Goal: Transaction & Acquisition: Book appointment/travel/reservation

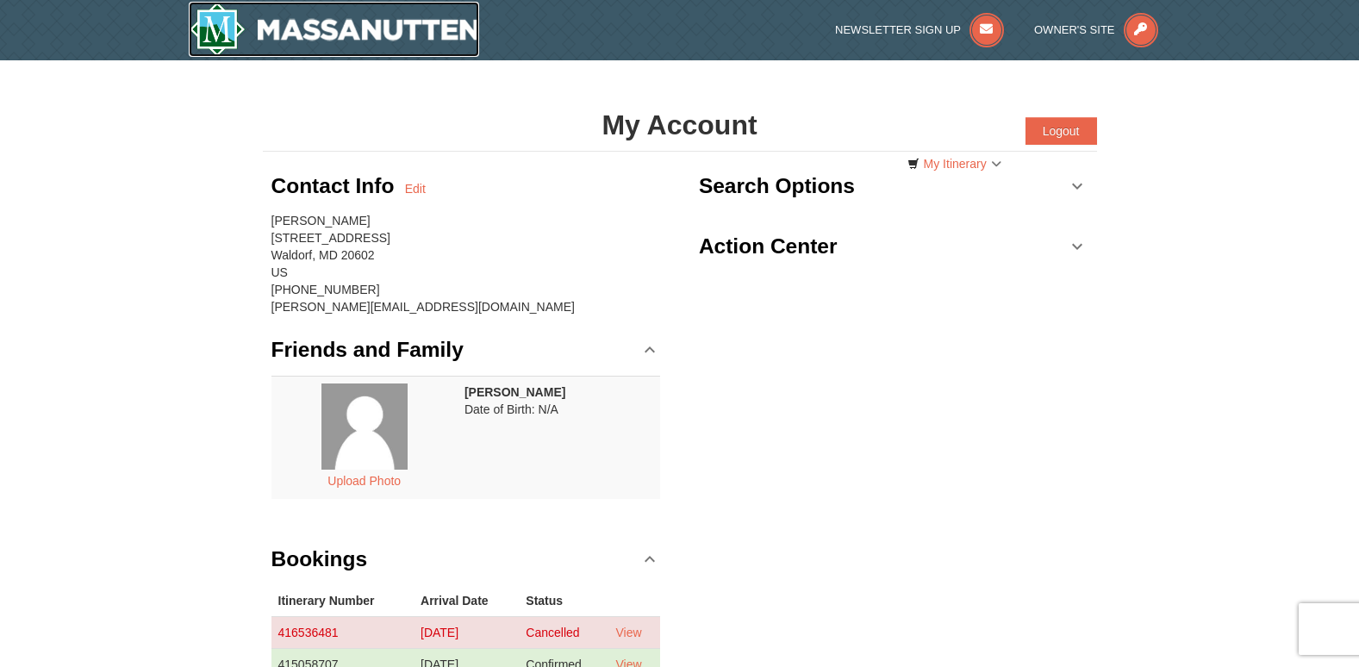
click at [278, 25] on img at bounding box center [334, 29] width 291 height 55
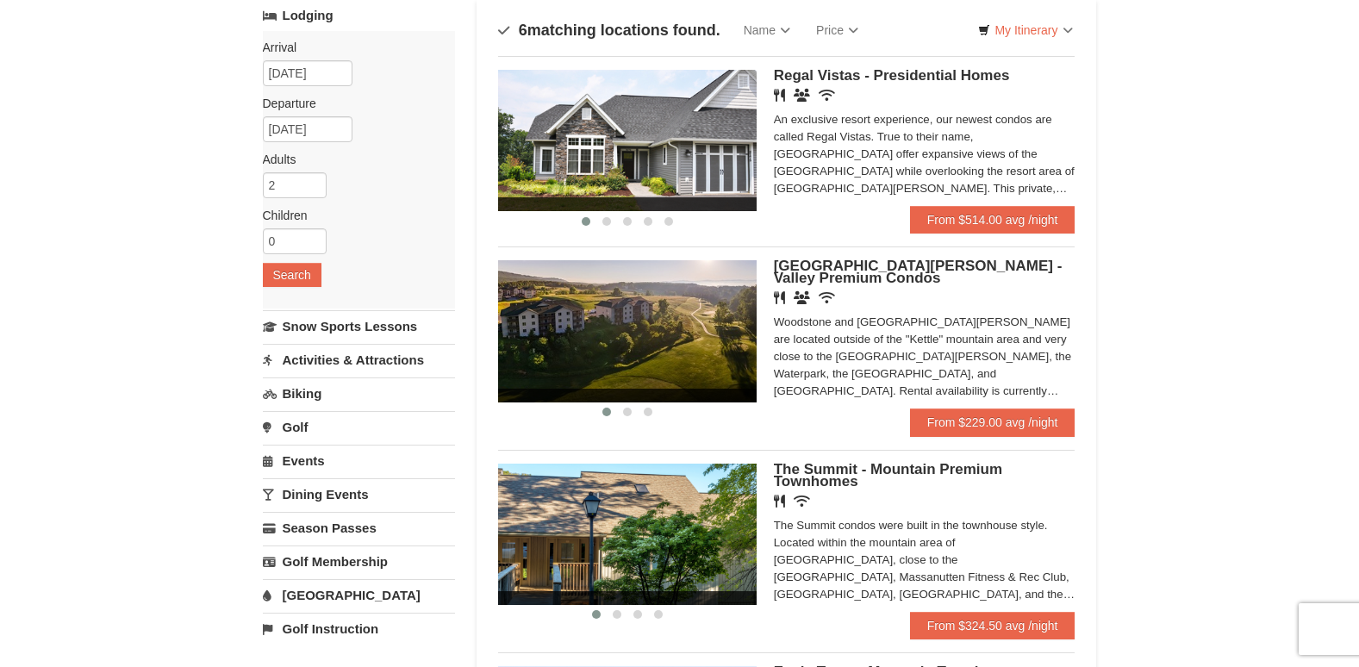
scroll to position [109, 0]
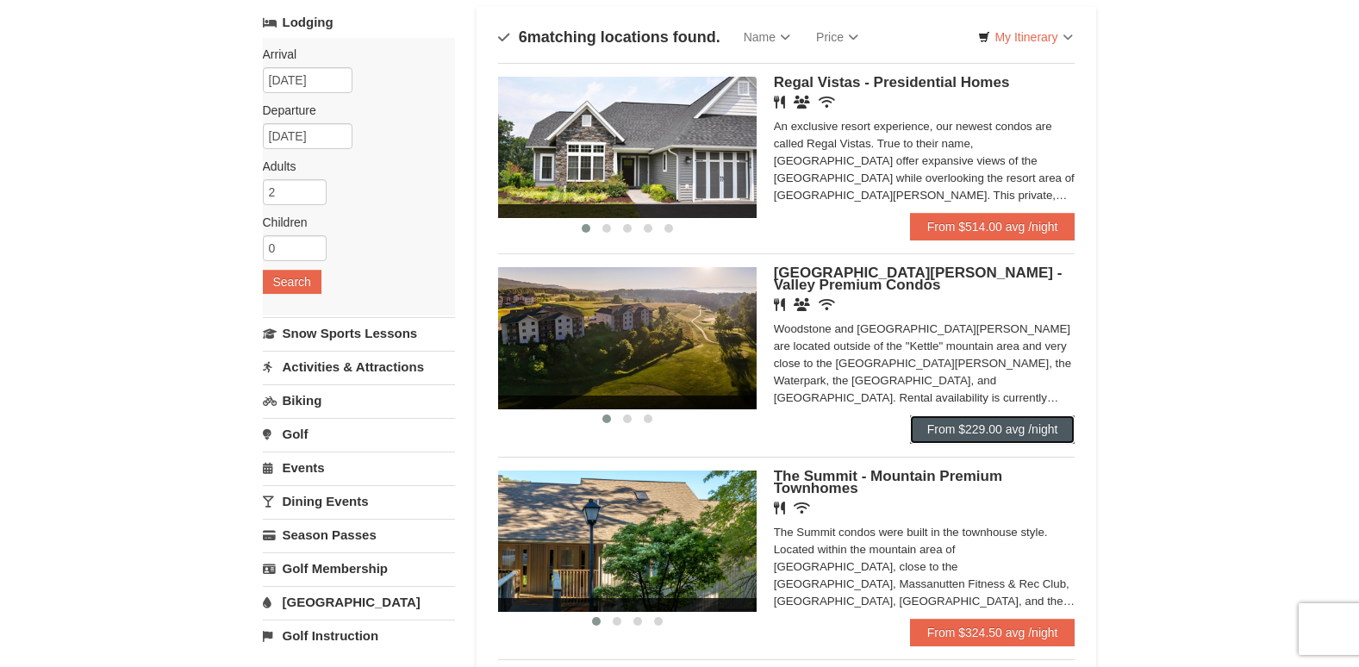
click at [1003, 430] on link "From $229.00 avg /night" at bounding box center [992, 429] width 165 height 28
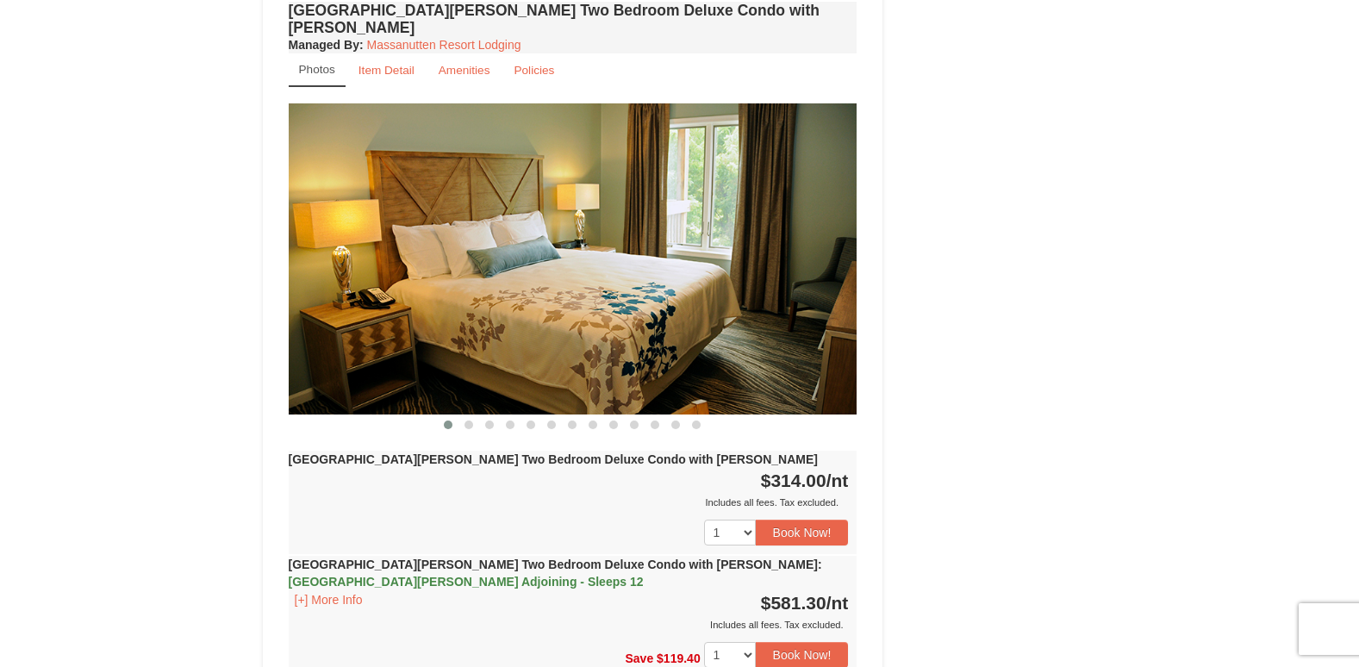
scroll to position [1983, 0]
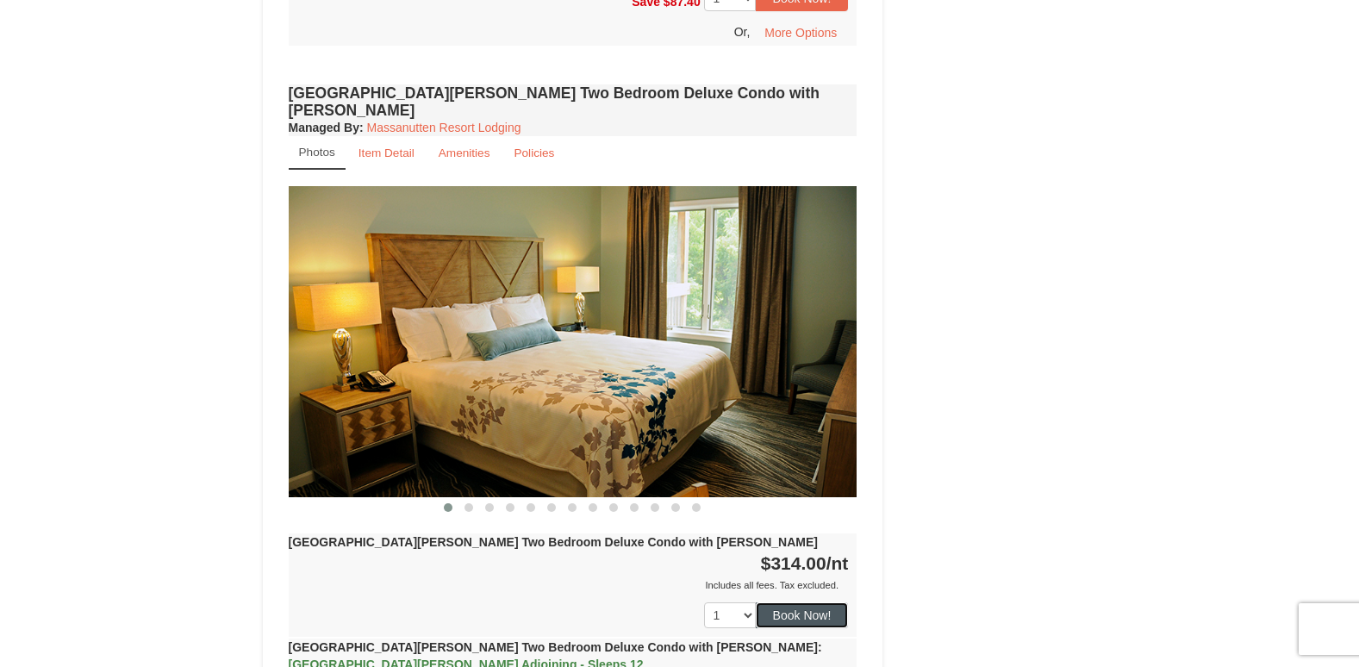
click at [786, 603] on button "Book Now!" at bounding box center [802, 616] width 93 height 26
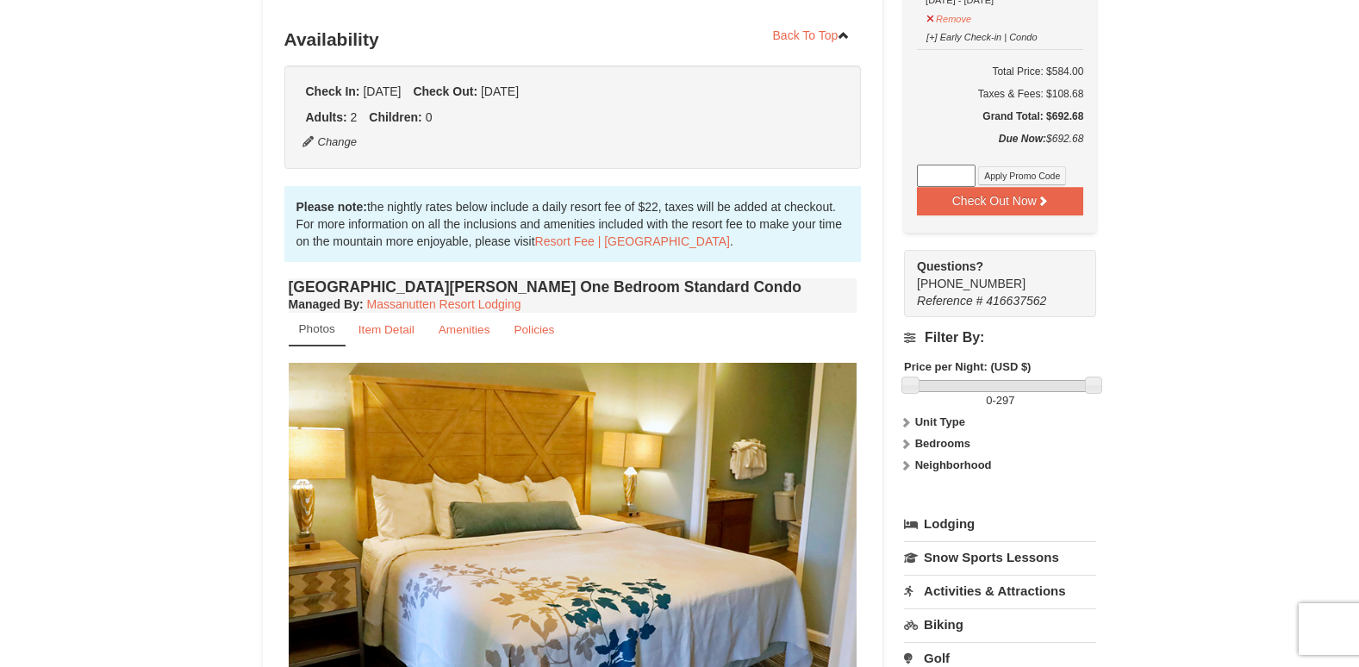
scroll to position [254, 0]
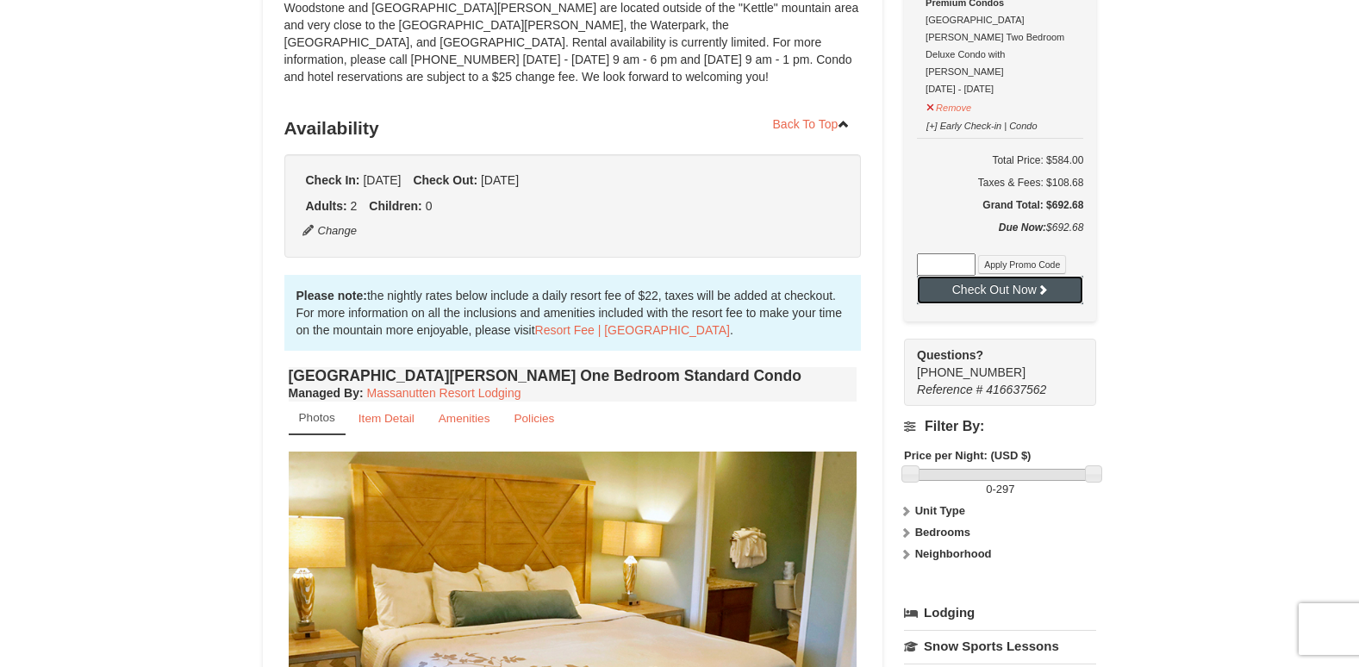
click at [1002, 276] on button "Check Out Now" at bounding box center [1000, 290] width 166 height 28
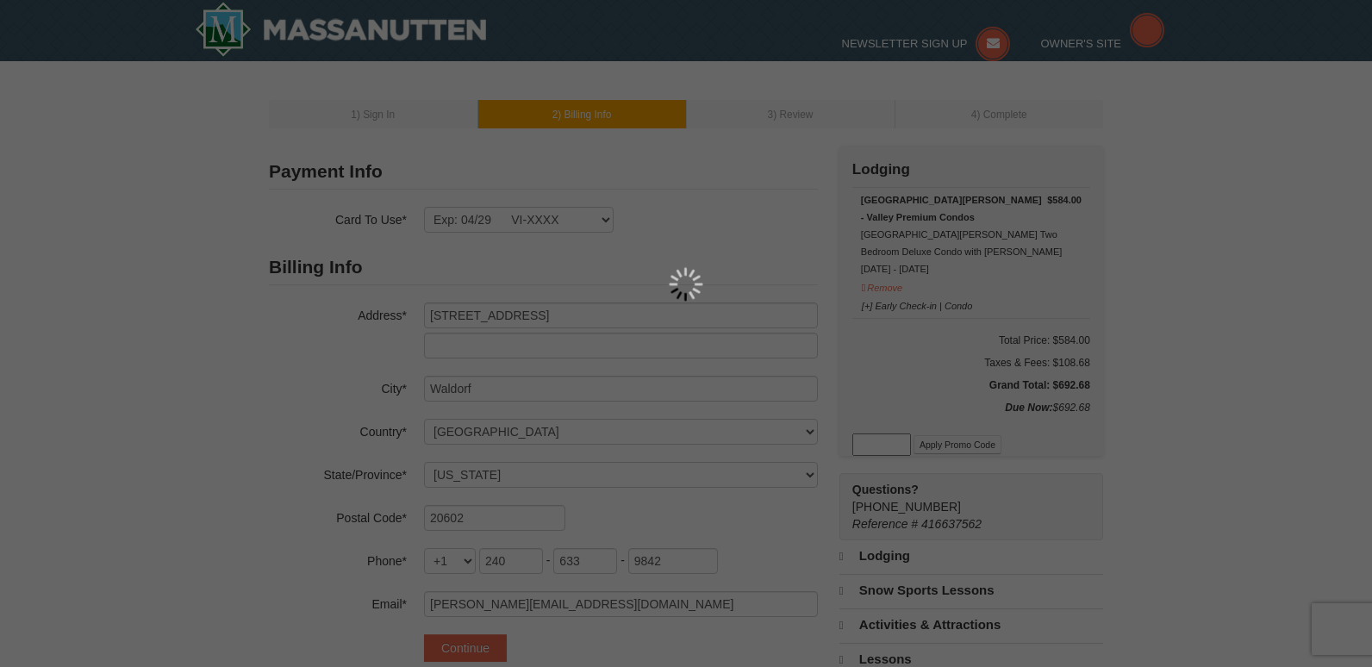
select select "MD"
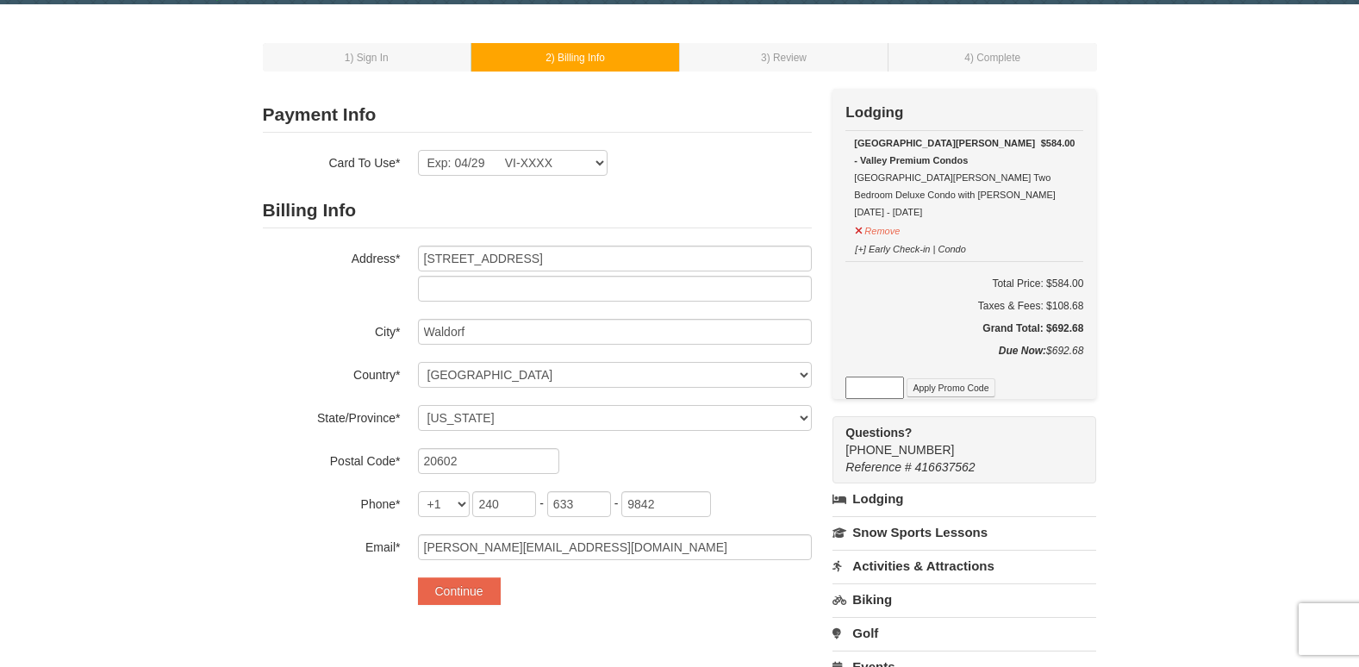
scroll to position [86, 0]
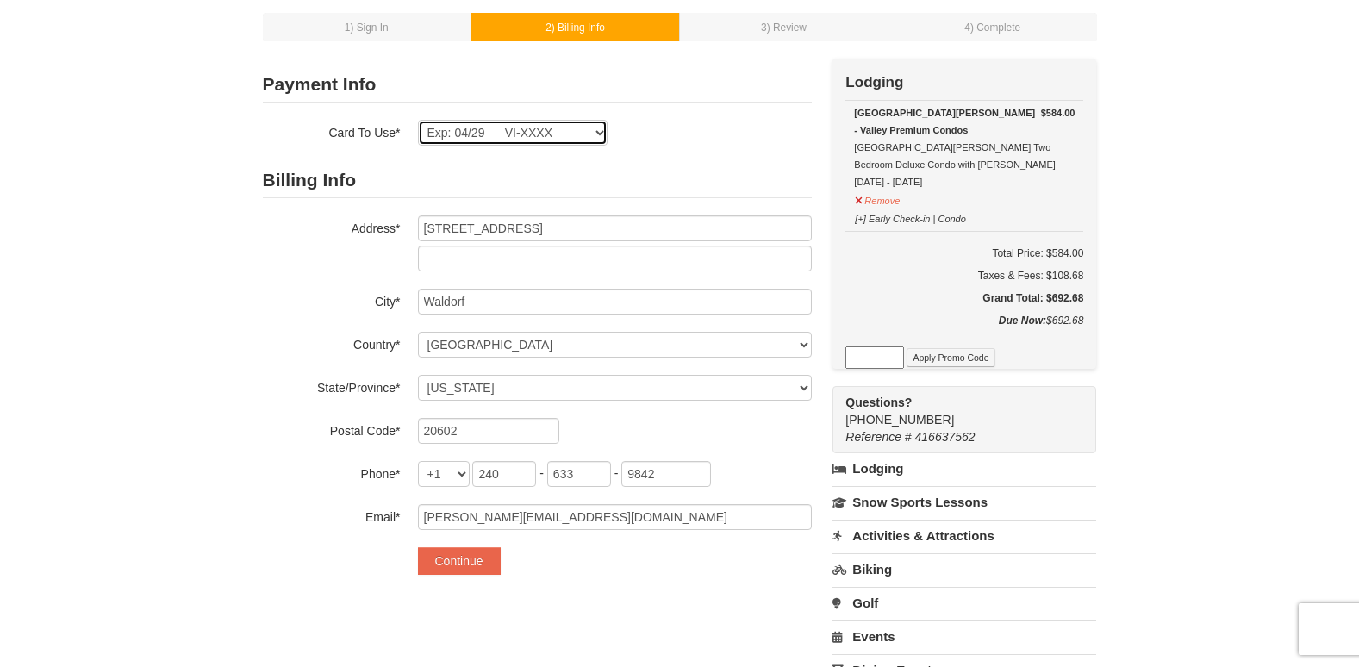
click at [593, 134] on select "Exp: 04/29 VI-XXXX Exp: 04/29 VI-XXXX New Card" at bounding box center [513, 133] width 190 height 26
click at [594, 134] on select "Exp: 04/29 VI-XXXX Exp: 04/29 VI-XXXX New Card" at bounding box center [513, 133] width 190 height 26
click at [760, 126] on div "Exp: 04/29 VI-XXXX Exp: 04/29 VI-XXXX New Card Are you sure you want to remove …" at bounding box center [615, 133] width 394 height 26
click at [546, 131] on select "Exp: 04/29 VI-XXXX Exp: 04/29 VI-XXXX New Card" at bounding box center [513, 133] width 190 height 26
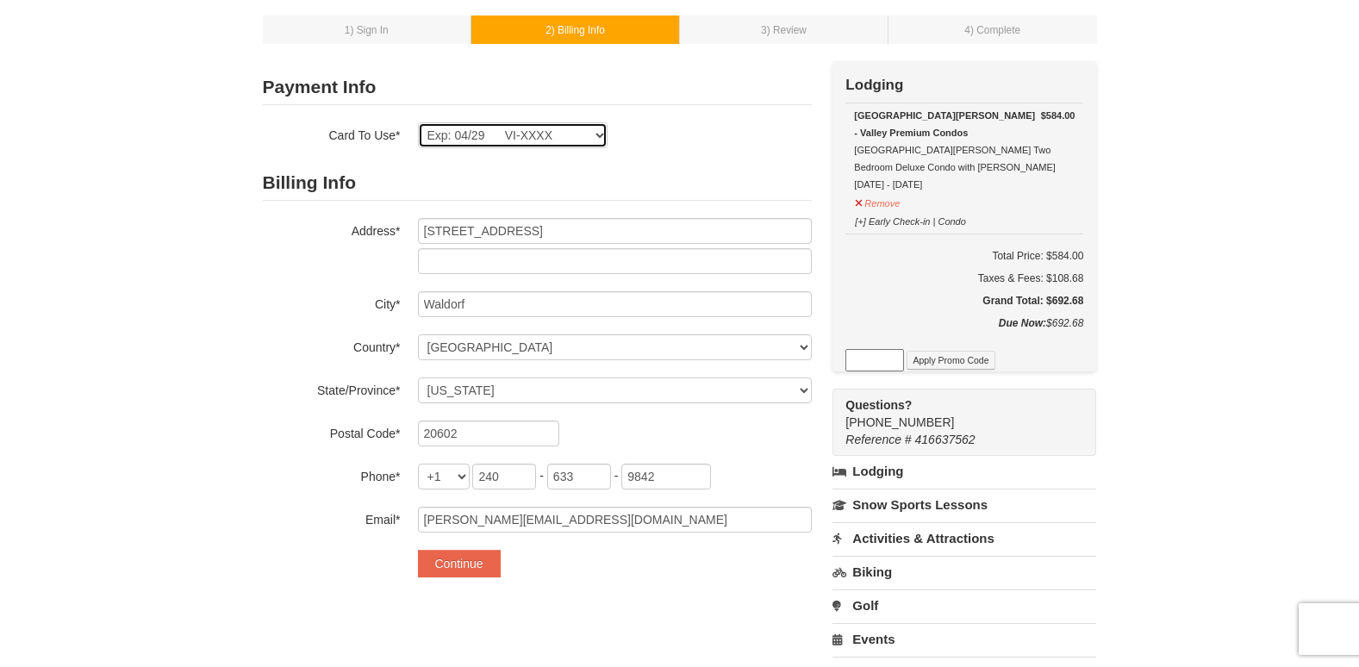
scroll to position [0, 0]
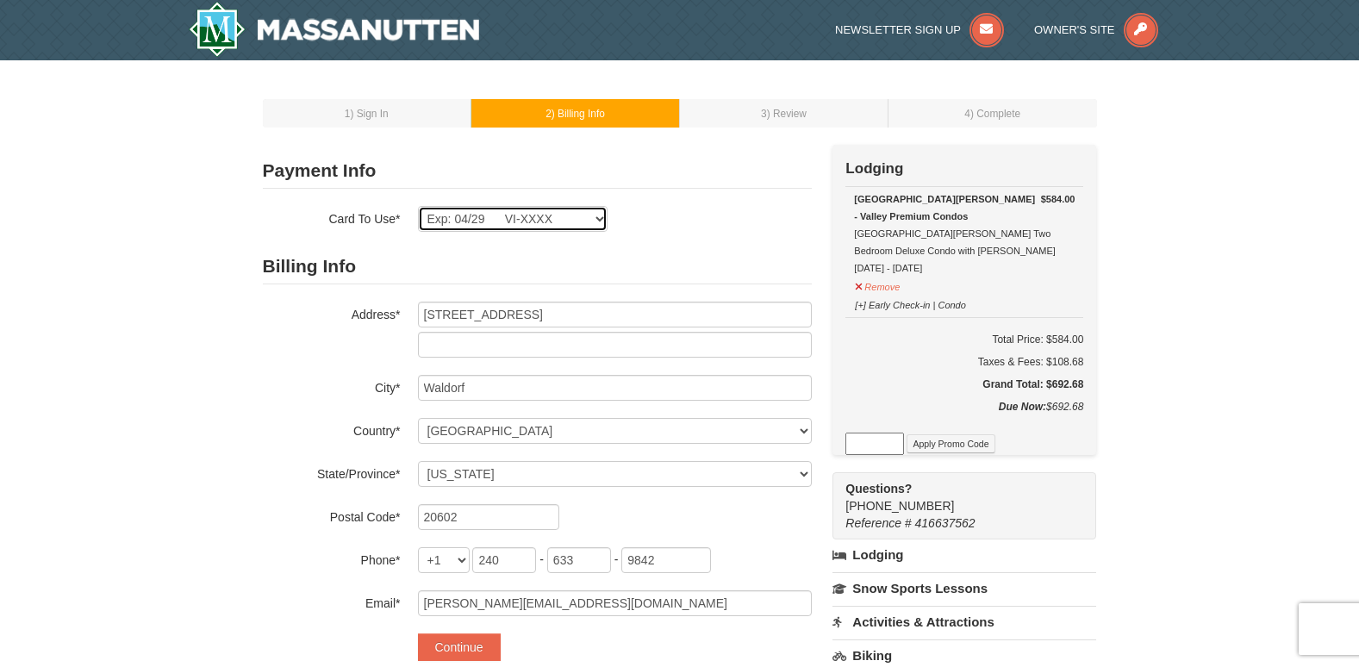
click at [596, 215] on select "Exp: 04/29 VI-XXXX Exp: 04/29 VI-XXXX New Card" at bounding box center [513, 219] width 190 height 26
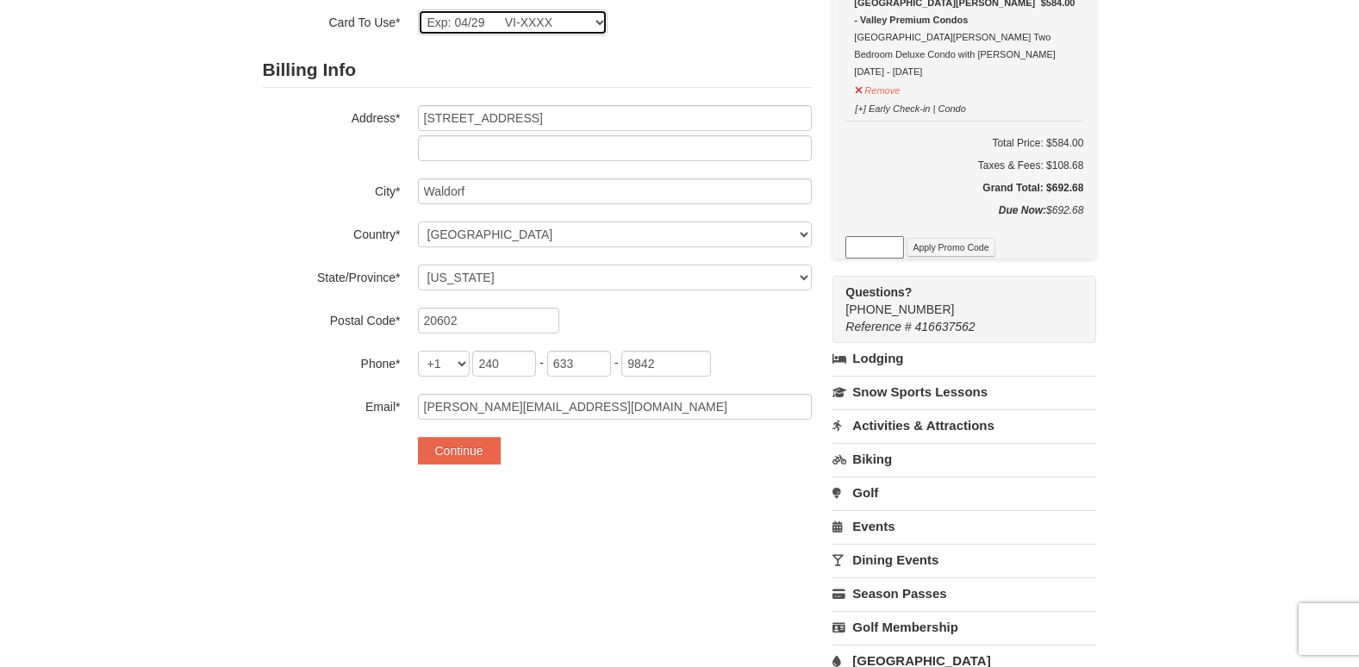
scroll to position [172, 0]
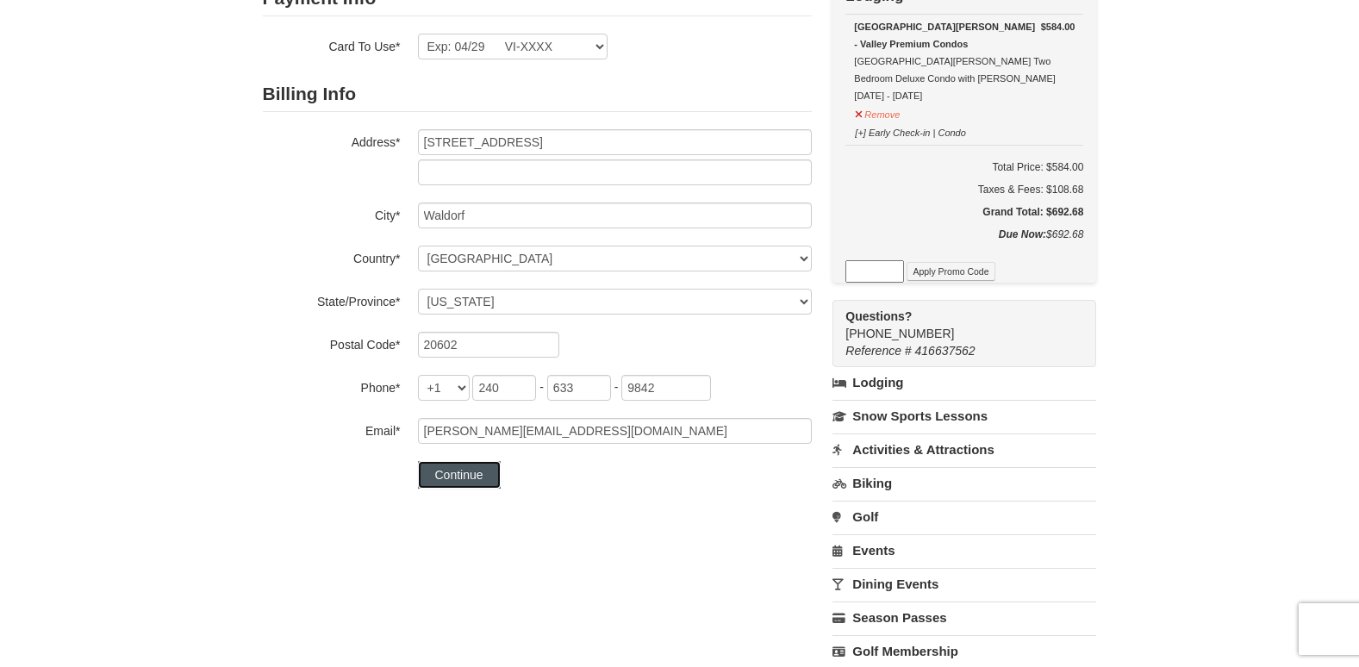
click at [466, 471] on button "Continue" at bounding box center [459, 475] width 83 height 28
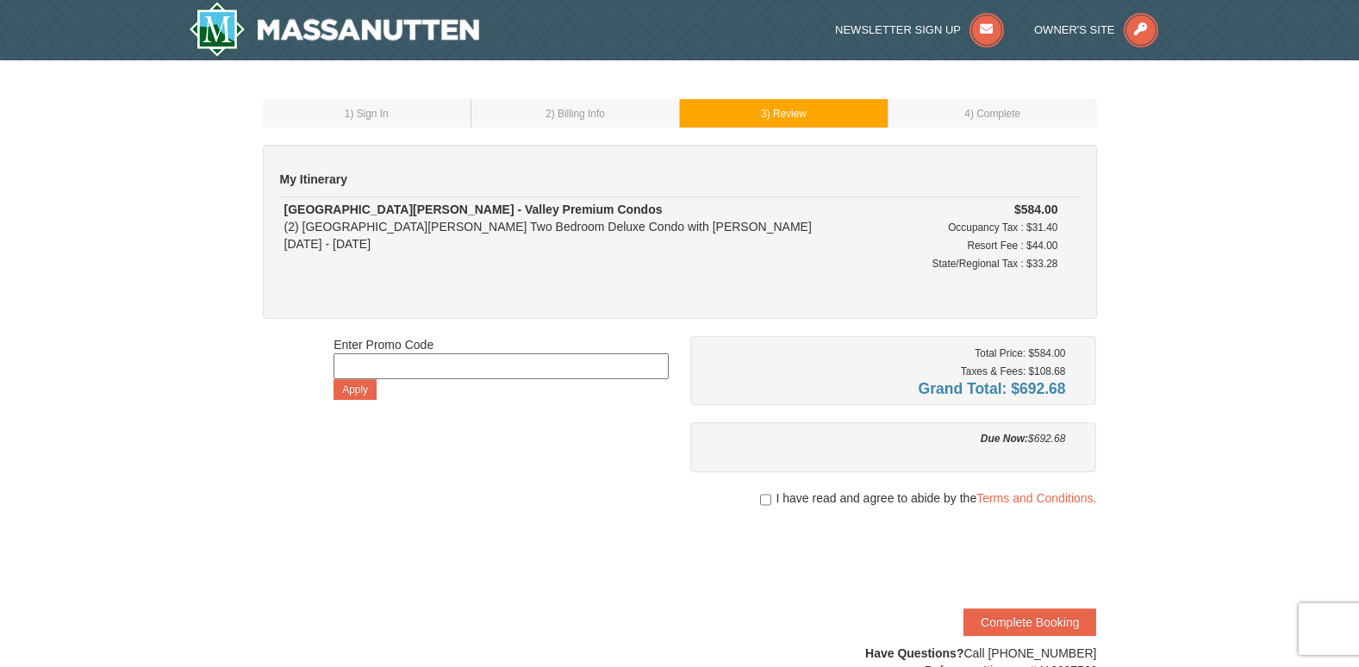
click at [780, 499] on span "I have read and agree to abide by the Terms and Conditions." at bounding box center [936, 498] width 321 height 17
click at [768, 502] on input "checkbox" at bounding box center [765, 500] width 11 height 14
checkbox input "true"
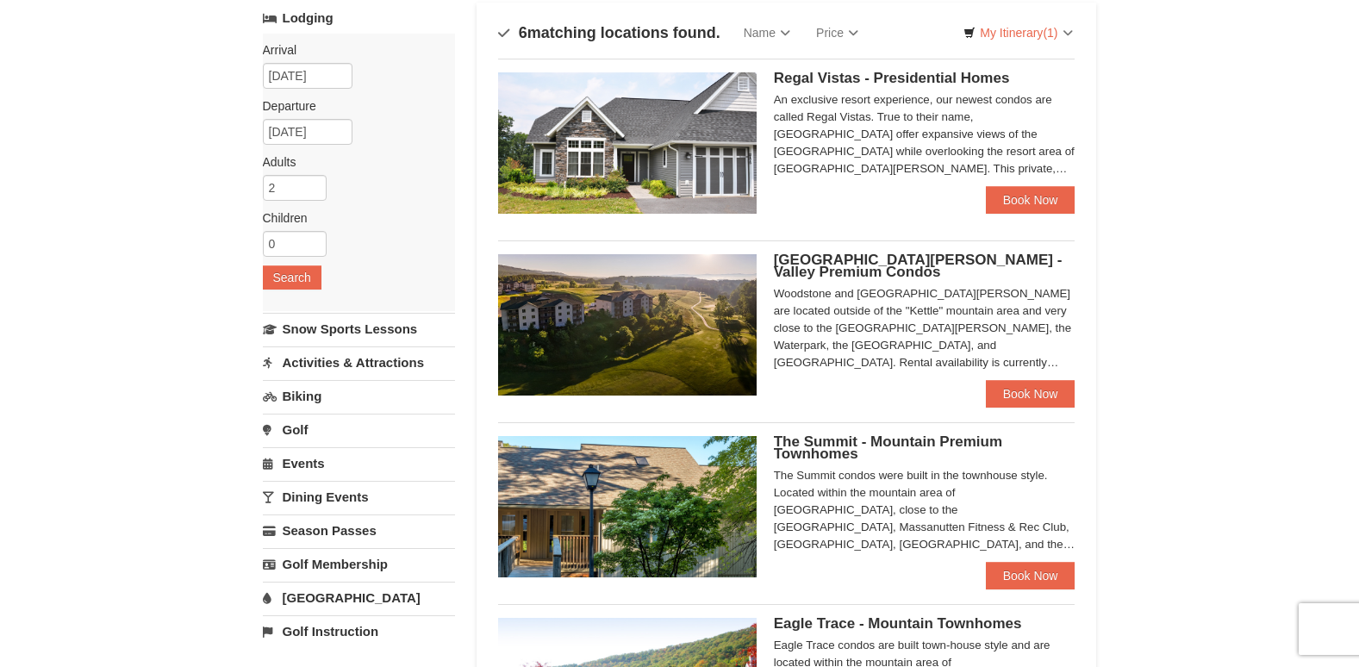
scroll to position [86, 0]
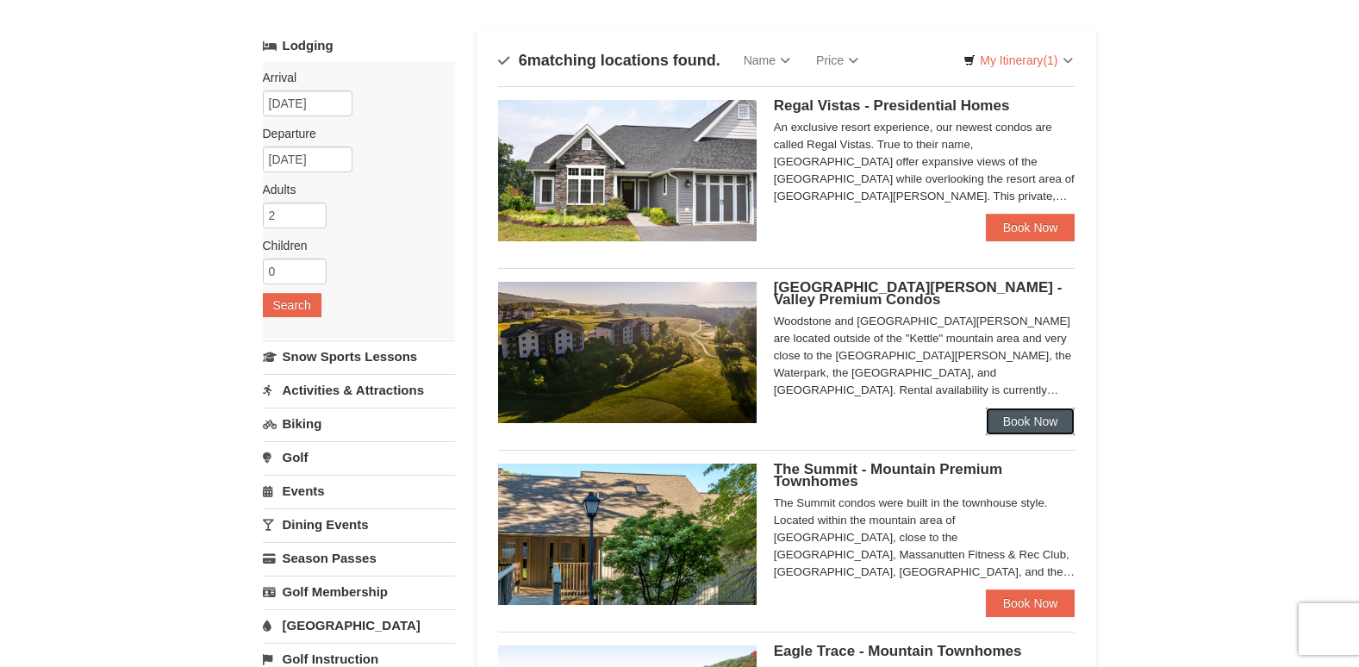
click at [1037, 416] on link "Book Now" at bounding box center [1031, 422] width 90 height 28
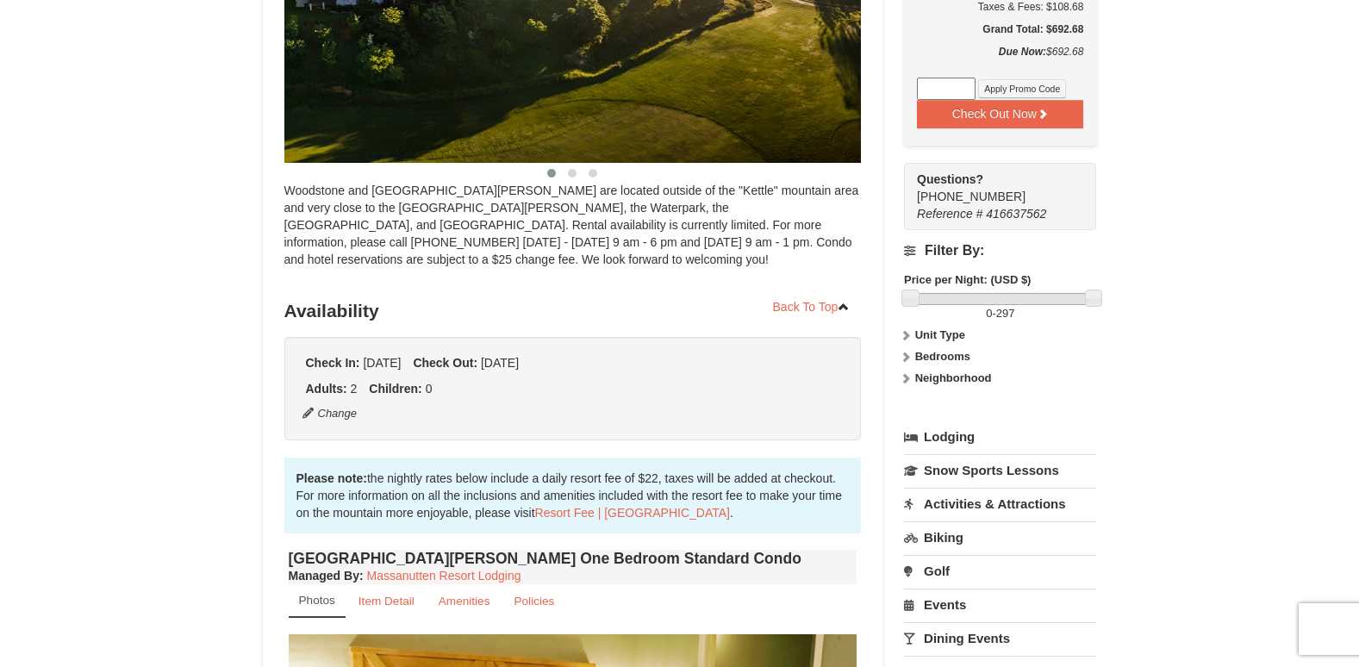
scroll to position [72, 0]
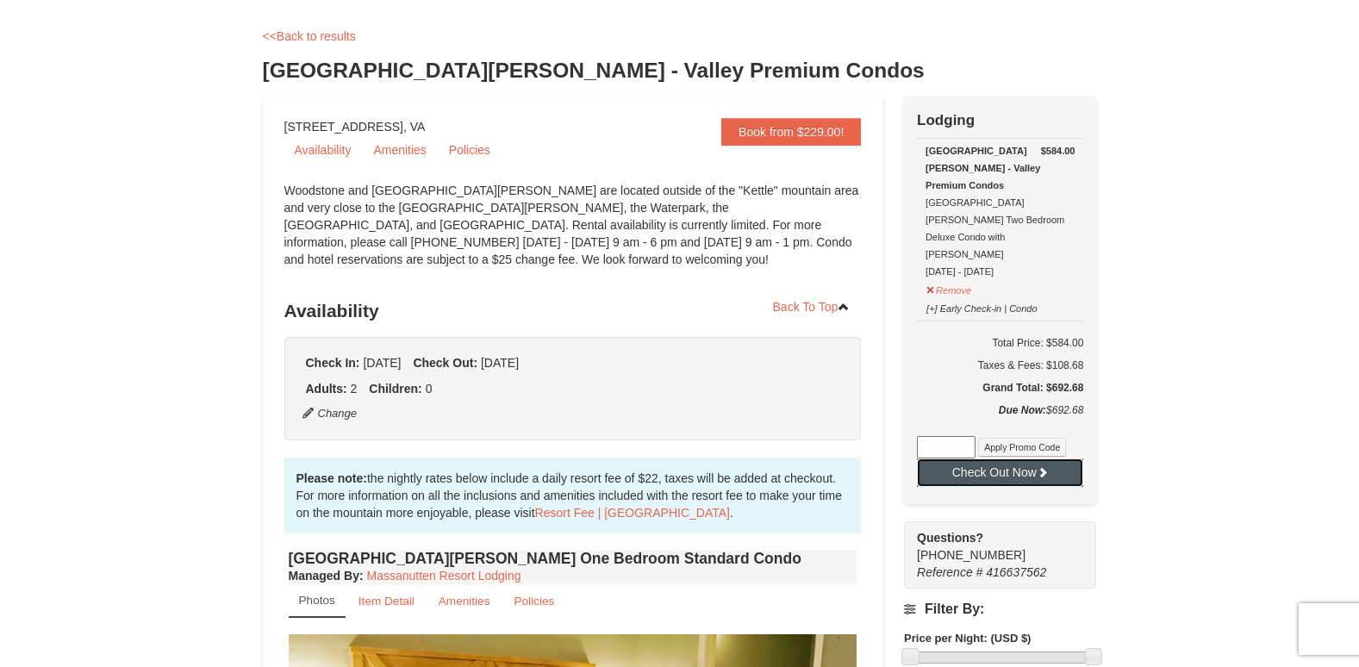
click at [1008, 459] on button "Check Out Now" at bounding box center [1000, 473] width 166 height 28
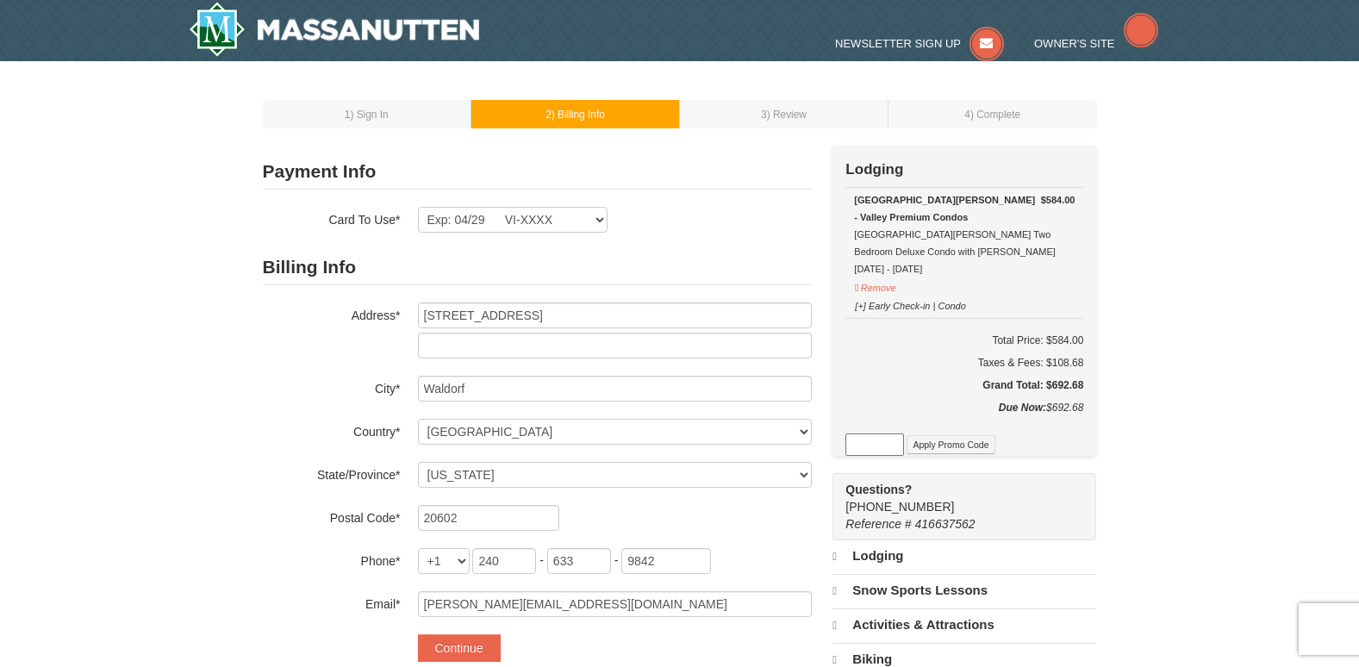
select select "MD"
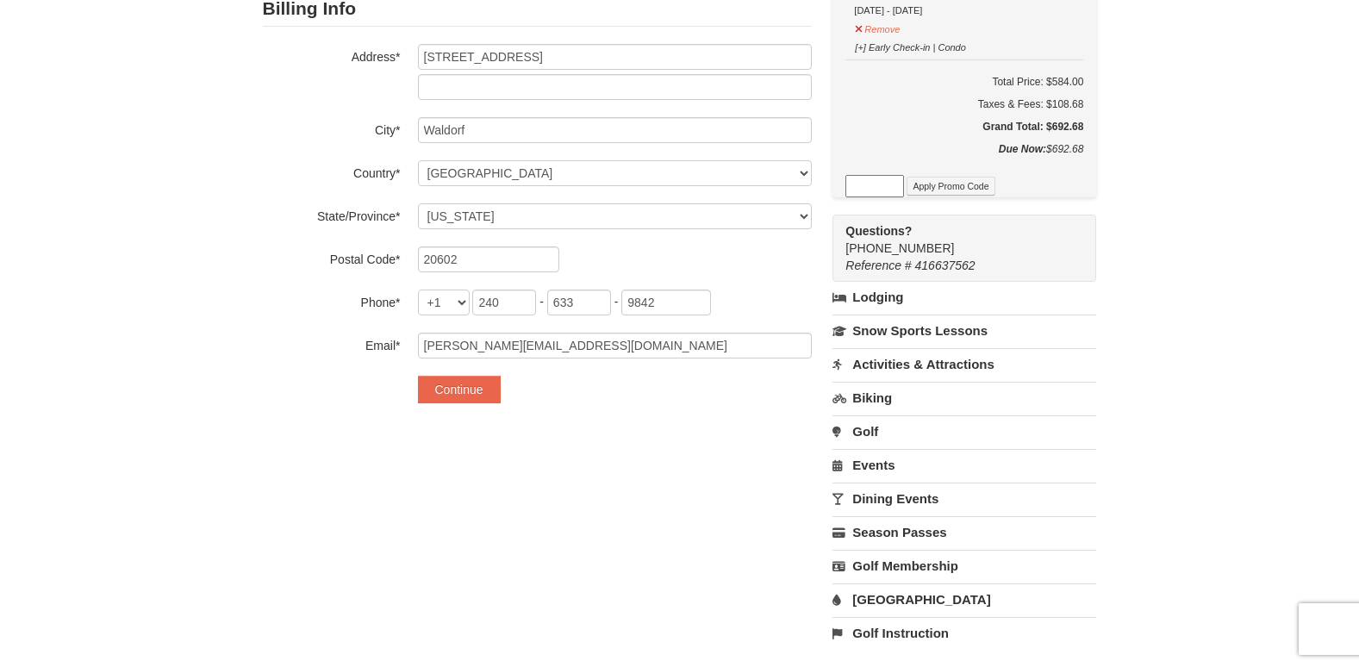
scroll to position [259, 0]
click at [460, 386] on button "Continue" at bounding box center [459, 389] width 83 height 28
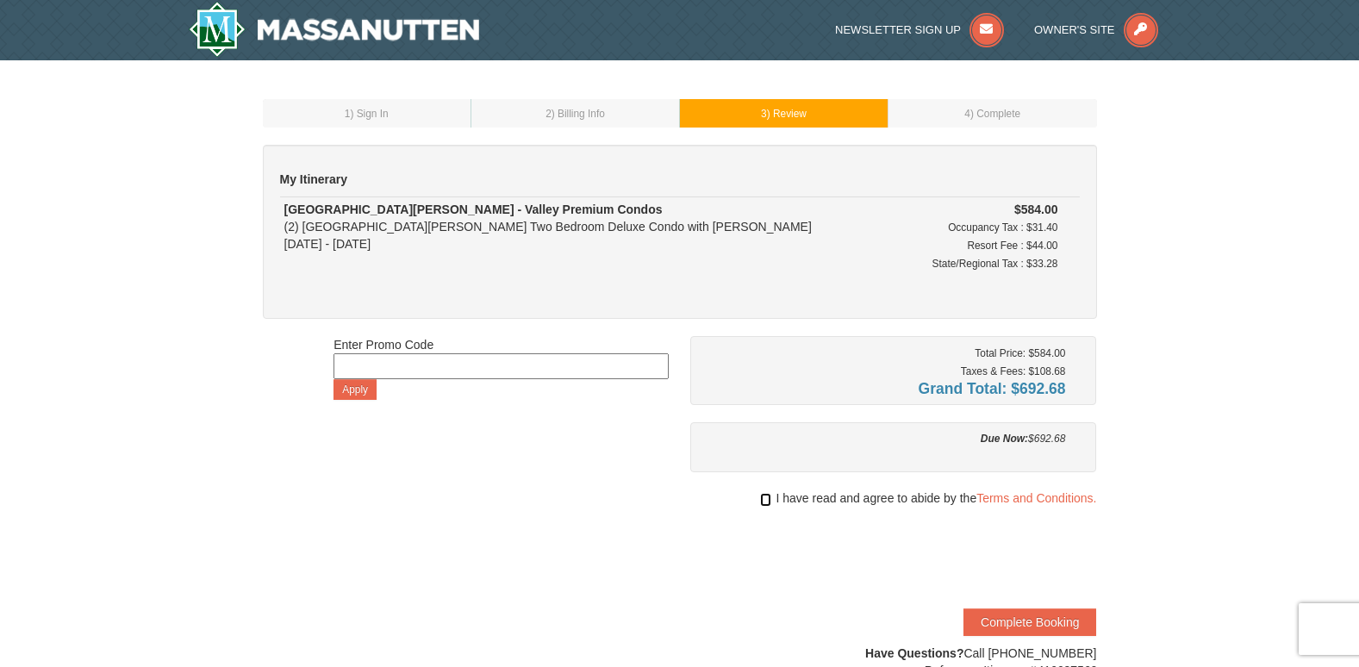
click at [764, 504] on input "checkbox" at bounding box center [765, 500] width 11 height 14
checkbox input "true"
click at [1046, 620] on button "Complete Booking" at bounding box center [1030, 623] width 133 height 28
